Goal: Information Seeking & Learning: Learn about a topic

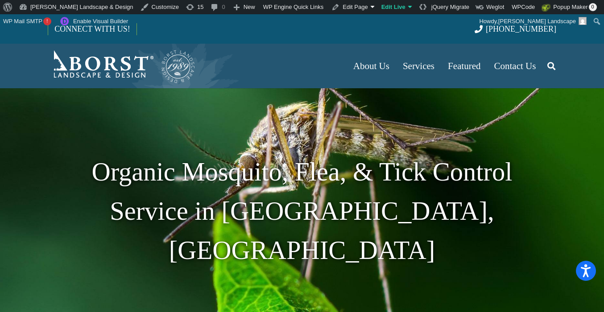
click at [544, 65] on link "Search" at bounding box center [551, 66] width 18 height 22
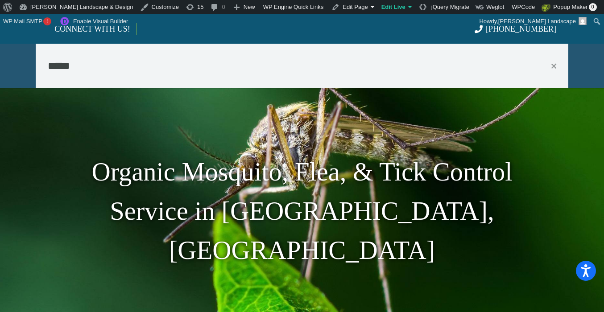
type input "*****"
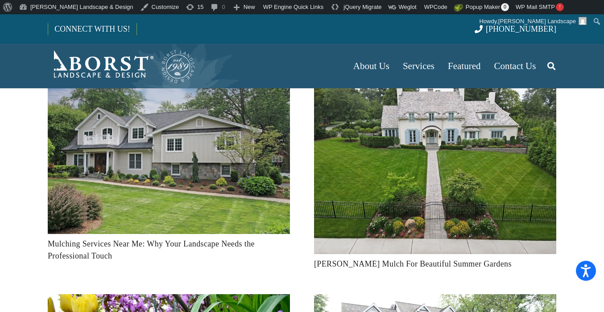
scroll to position [16, 0]
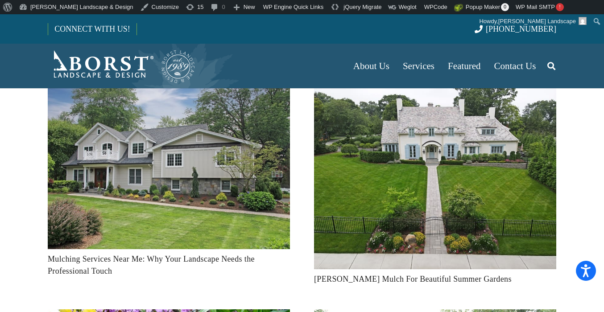
click at [136, 184] on img "Mulching Services Near Me: Why Your Landscape Needs the Professional Touch" at bounding box center [169, 168] width 242 height 161
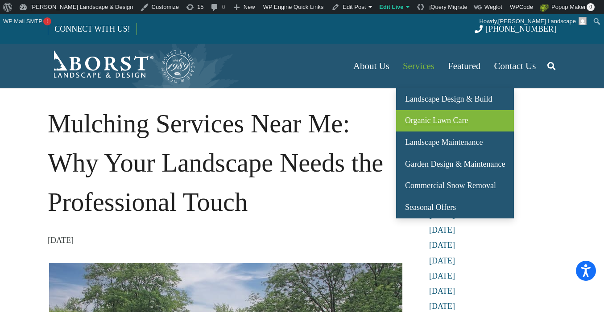
click at [422, 115] on link "Organic Lawn Care" at bounding box center [455, 121] width 118 height 22
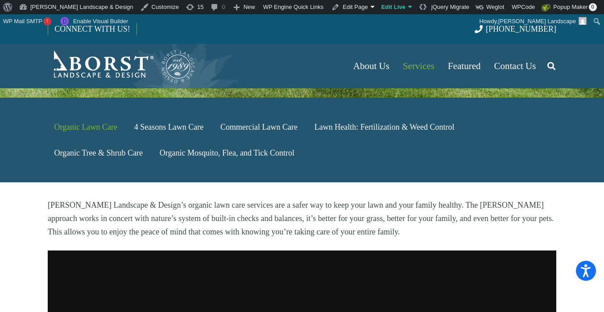
scroll to position [214, 0]
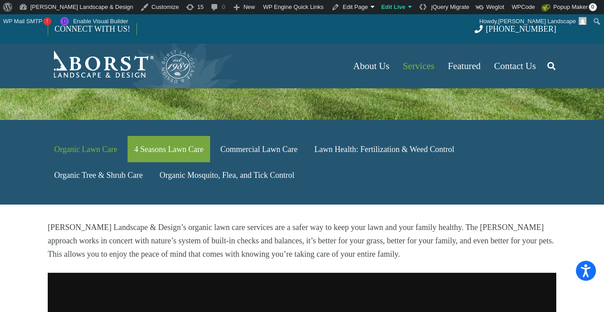
click at [148, 136] on link "4 Seasons Lawn Care" at bounding box center [169, 149] width 82 height 26
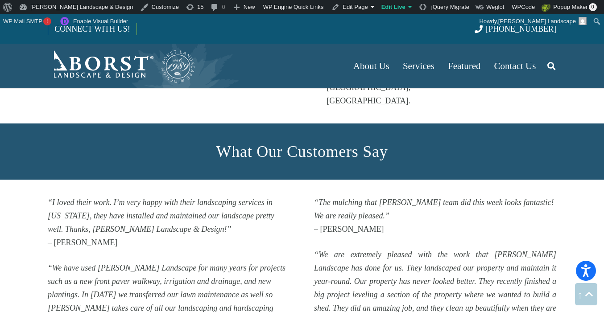
scroll to position [965, 0]
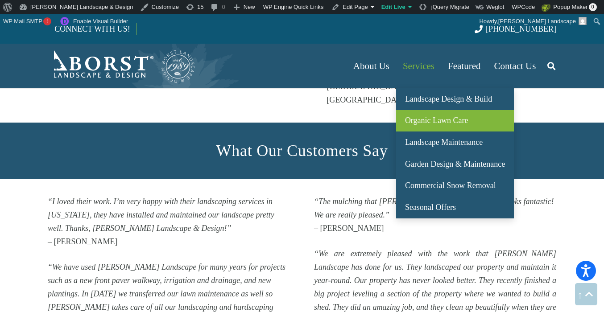
click at [436, 124] on span "Organic Lawn Care" at bounding box center [436, 120] width 63 height 9
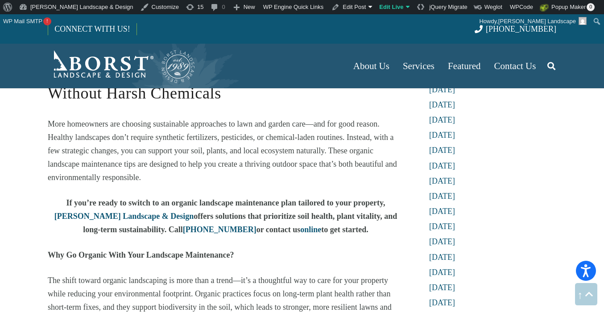
scroll to position [525, 0]
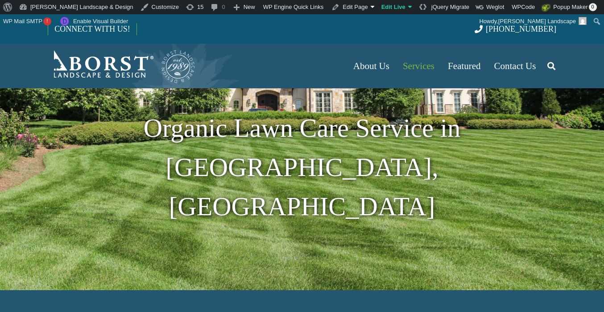
scroll to position [147, 0]
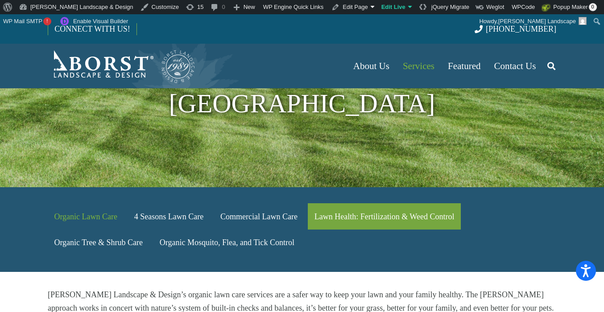
click at [393, 203] on link "Lawn Health: Fertilization & Weed Control" at bounding box center [384, 216] width 152 height 26
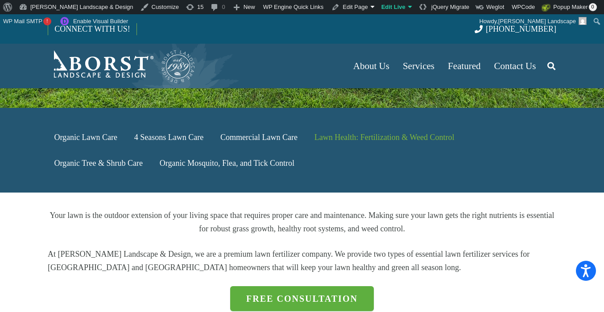
scroll to position [206, 0]
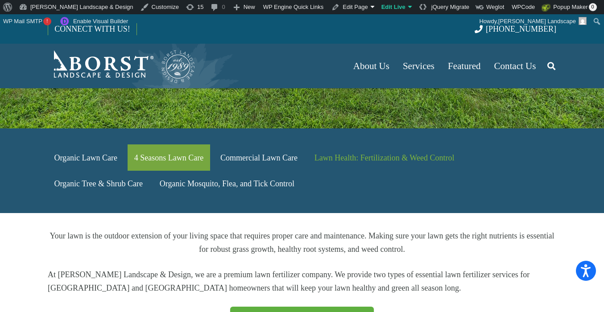
click at [177, 144] on link "4 Seasons Lawn Care" at bounding box center [169, 157] width 82 height 26
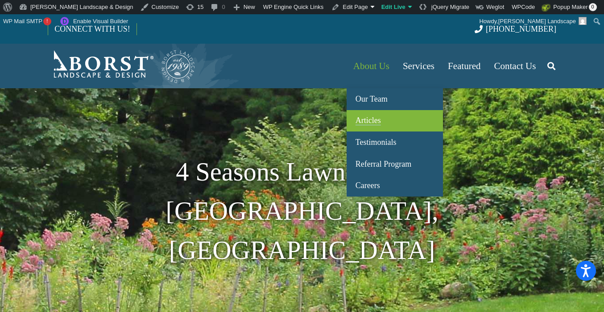
click at [375, 122] on span "Articles" at bounding box center [367, 120] width 25 height 9
